Goal: Complete application form: Complete application form

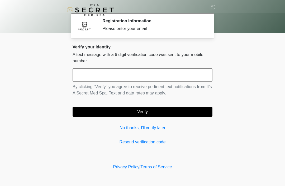
click at [158, 78] on input "text" at bounding box center [142, 75] width 140 height 13
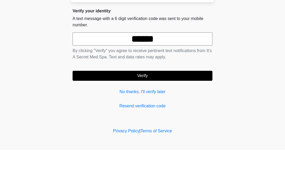
type input "******"
click at [172, 107] on button "Verify" at bounding box center [142, 112] width 140 height 10
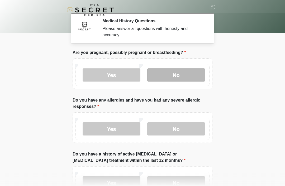
click at [176, 75] on label "No" at bounding box center [176, 75] width 58 height 13
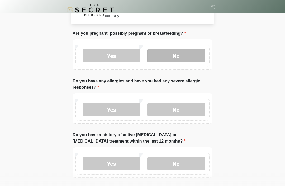
scroll to position [19, 0]
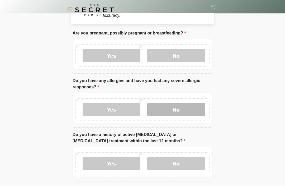
click at [183, 110] on label "No" at bounding box center [176, 109] width 58 height 13
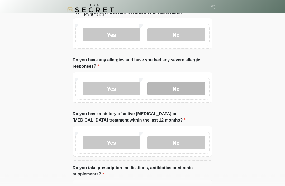
scroll to position [50, 0]
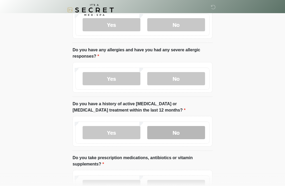
click at [178, 132] on label "No" at bounding box center [176, 132] width 58 height 13
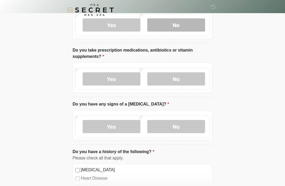
scroll to position [158, 0]
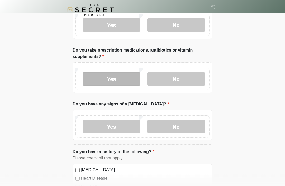
click at [130, 77] on label "Yes" at bounding box center [111, 79] width 58 height 13
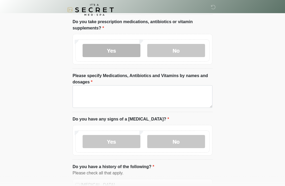
scroll to position [188, 0]
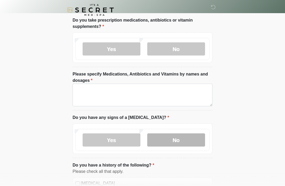
click at [174, 140] on label "No" at bounding box center [176, 140] width 58 height 13
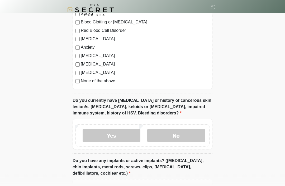
scroll to position [384, 0]
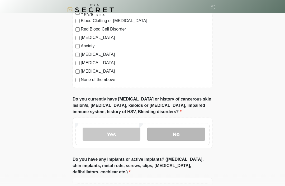
click at [179, 135] on label "No" at bounding box center [176, 134] width 58 height 13
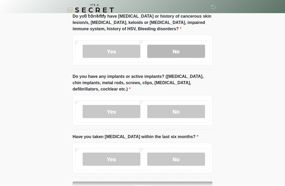
scroll to position [479, 0]
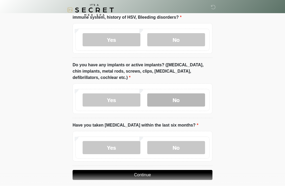
click at [187, 99] on label "No" at bounding box center [176, 100] width 58 height 13
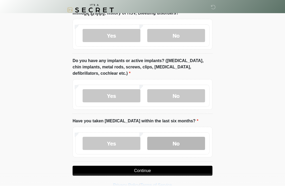
click at [175, 144] on label "No" at bounding box center [176, 143] width 58 height 13
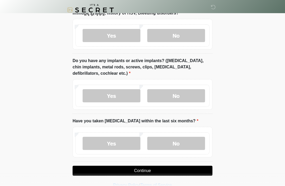
click at [162, 174] on button "Continue" at bounding box center [142, 171] width 140 height 10
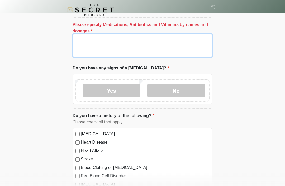
click at [179, 48] on textarea "Please specify Medications, Antibiotics and Vitamins by names and dosages" at bounding box center [142, 45] width 140 height 23
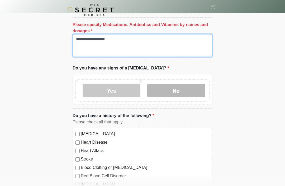
type textarea "**********"
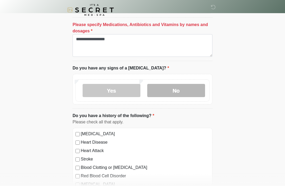
click at [185, 90] on label "No" at bounding box center [176, 90] width 58 height 13
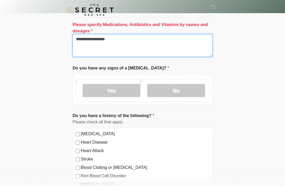
click at [189, 47] on textarea "**********" at bounding box center [142, 45] width 140 height 23
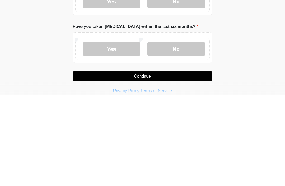
click at [192, 162] on button "Continue" at bounding box center [142, 167] width 140 height 10
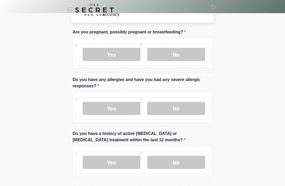
scroll to position [0, 0]
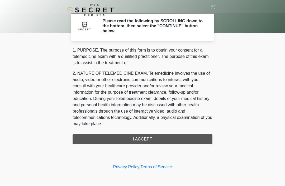
click at [175, 139] on div "1. PURPOSE. The purpose of this form is to obtain your consent for a telemedici…" at bounding box center [142, 95] width 140 height 97
click at [144, 139] on div "1. PURPOSE. The purpose of this form is to obtain your consent for a telemedici…" at bounding box center [142, 95] width 140 height 97
click at [150, 143] on div "1. PURPOSE. The purpose of this form is to obtain your consent for a telemedici…" at bounding box center [142, 95] width 140 height 97
click at [157, 140] on div "1. PURPOSE. The purpose of this form is to obtain your consent for a telemedici…" at bounding box center [142, 95] width 140 height 97
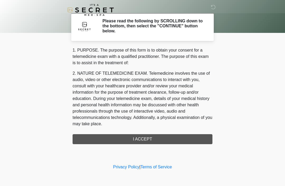
click at [152, 141] on div "1. PURPOSE. The purpose of this form is to obtain your consent for a telemedici…" at bounding box center [142, 95] width 140 height 97
click at [177, 24] on h2 "Please read the following by SCROLLING down to the bottom, then select the "CON…" at bounding box center [153, 25] width 102 height 15
click at [160, 134] on div "1. PURPOSE. The purpose of this form is to obtain your consent for a telemedici…" at bounding box center [142, 95] width 140 height 97
click at [133, 139] on div "1. PURPOSE. The purpose of this form is to obtain your consent for a telemedici…" at bounding box center [142, 95] width 140 height 97
click at [143, 139] on div "1. PURPOSE. The purpose of this form is to obtain your consent for a telemedici…" at bounding box center [142, 95] width 140 height 97
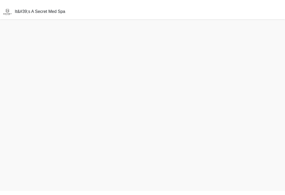
scroll to position [9, 0]
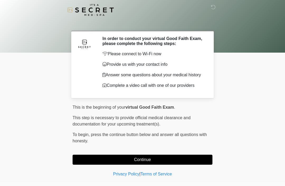
click at [87, 159] on button "Continue" at bounding box center [142, 160] width 140 height 10
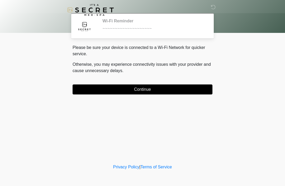
click at [93, 92] on button "Continue" at bounding box center [142, 90] width 140 height 10
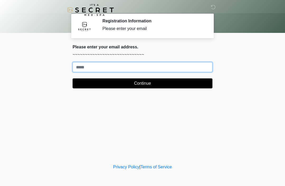
click at [162, 70] on input "Where should we email your treatment plan?" at bounding box center [142, 67] width 140 height 10
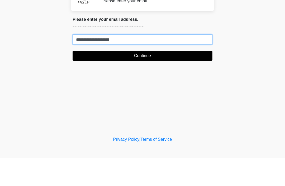
type input "**********"
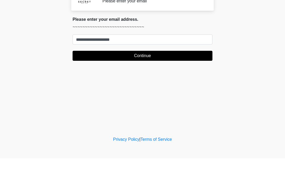
click at [160, 79] on button "Continue" at bounding box center [142, 84] width 140 height 10
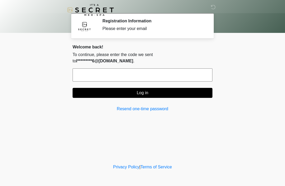
click at [186, 69] on input "text" at bounding box center [142, 75] width 140 height 13
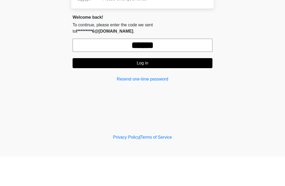
type input "******"
click at [171, 88] on button "Log in" at bounding box center [142, 93] width 140 height 10
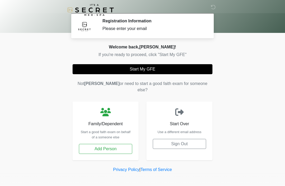
click at [117, 65] on button "Start My GFE" at bounding box center [142, 69] width 140 height 10
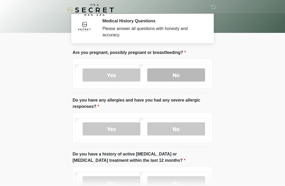
click at [174, 75] on label "No" at bounding box center [176, 75] width 58 height 13
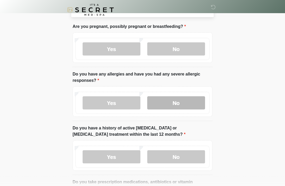
click at [183, 102] on label "No" at bounding box center [176, 103] width 58 height 13
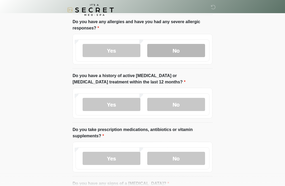
scroll to position [79, 0]
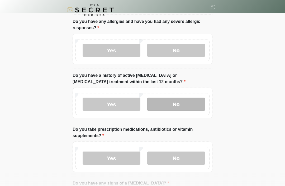
click at [187, 101] on label "No" at bounding box center [176, 104] width 58 height 13
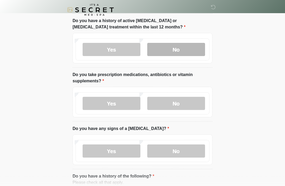
scroll to position [135, 0]
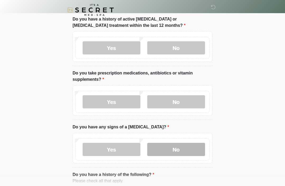
click at [184, 149] on label "No" at bounding box center [176, 149] width 58 height 13
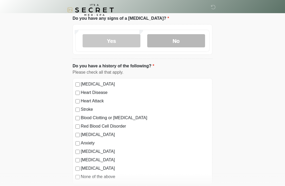
scroll to position [255, 0]
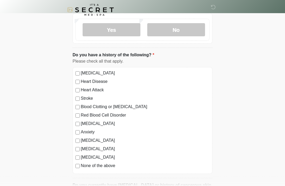
click at [74, 158] on div "High Blood Pressure Heart Disease Heart Attack Stroke Blood Clotting or Bleedin…" at bounding box center [142, 120] width 140 height 107
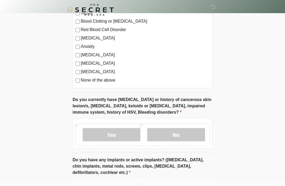
scroll to position [340, 0]
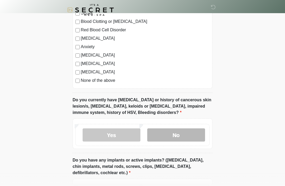
click at [182, 135] on label "No" at bounding box center [176, 135] width 58 height 13
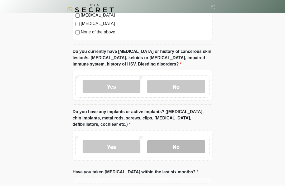
click at [187, 141] on label "No" at bounding box center [176, 147] width 58 height 13
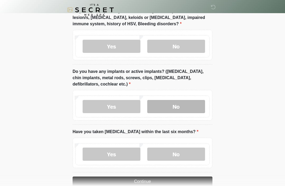
scroll to position [440, 0]
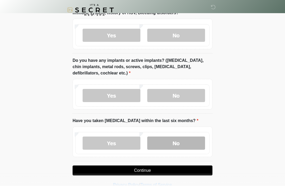
click at [180, 144] on label "No" at bounding box center [176, 143] width 58 height 13
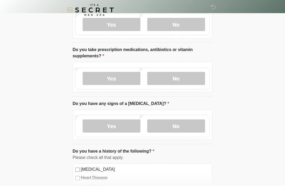
scroll to position [159, 0]
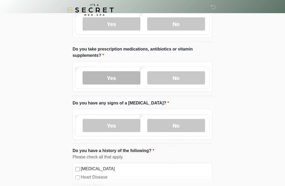
click at [118, 78] on label "Yes" at bounding box center [111, 77] width 58 height 13
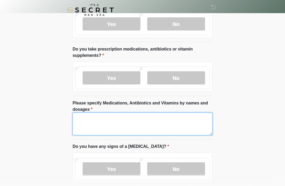
click at [139, 118] on textarea "Please specify Medications, Antibiotics and Vitamins by names and dosages" at bounding box center [142, 124] width 140 height 23
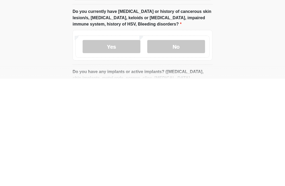
scroll to position [500, 0]
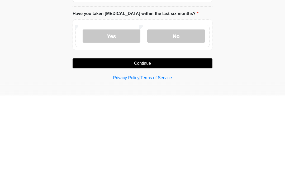
type textarea "**********"
click at [187, 149] on button "Continue" at bounding box center [142, 154] width 140 height 10
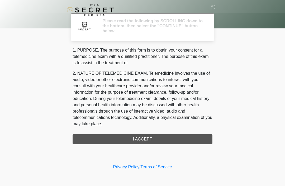
scroll to position [0, 0]
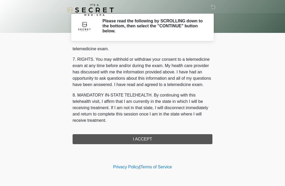
click at [75, 136] on button "I ACCEPT" at bounding box center [142, 139] width 140 height 10
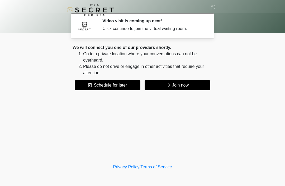
click at [169, 81] on button "Join now" at bounding box center [177, 85] width 66 height 10
